Goal: Task Accomplishment & Management: Manage account settings

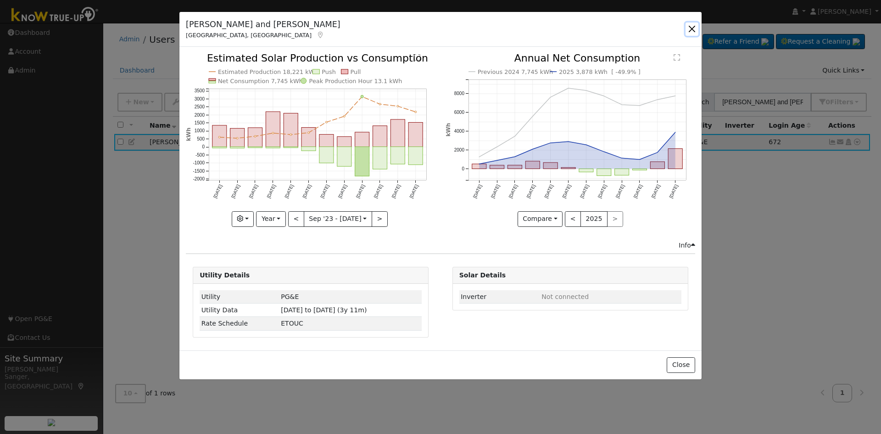
click at [692, 27] on button "button" at bounding box center [692, 28] width 13 height 13
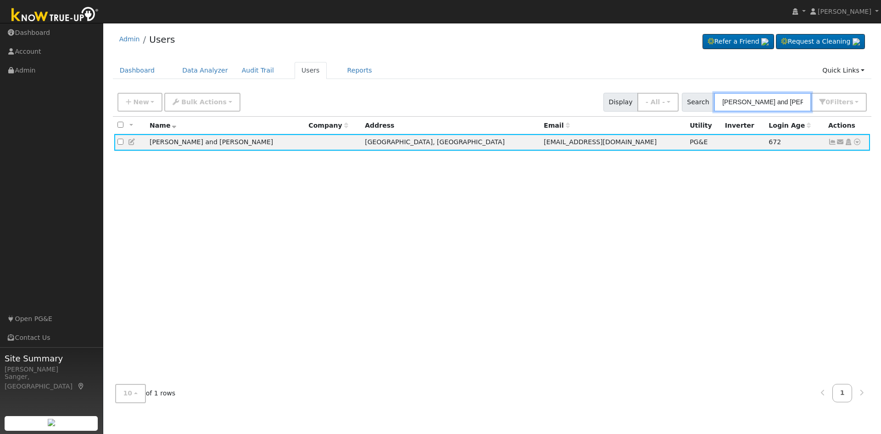
drag, startPoint x: 803, startPoint y: 103, endPoint x: 693, endPoint y: 108, distance: 110.7
click at [693, 108] on div "Search [PERSON_NAME] and [PERSON_NAME] 0 Filter s My accounts Role Show - All -…" at bounding box center [774, 102] width 185 height 19
paste input "[PERSON_NAME]"
type input "[PERSON_NAME]"
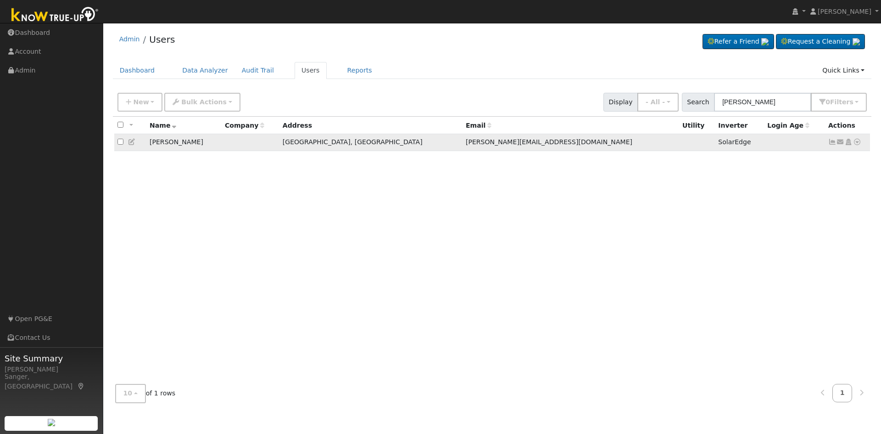
click at [132, 142] on icon at bounding box center [132, 142] width 8 height 6
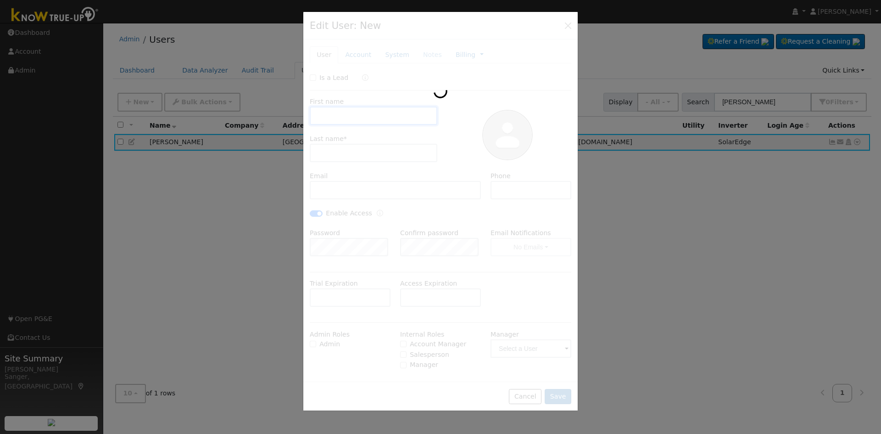
type input "[PERSON_NAME]"
type input "[PERSON_NAME][EMAIL_ADDRESS][DOMAIN_NAME]"
type input "[PHONE_NUMBER]"
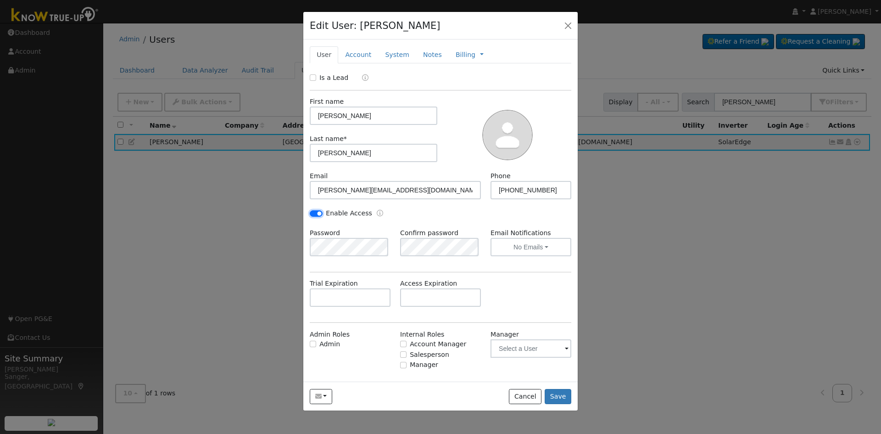
click at [316, 214] on input "Enable Access" at bounding box center [316, 213] width 13 height 6
checkbox input "false"
click at [567, 396] on button "Save" at bounding box center [558, 397] width 27 height 16
